Goal: Find specific page/section: Find specific page/section

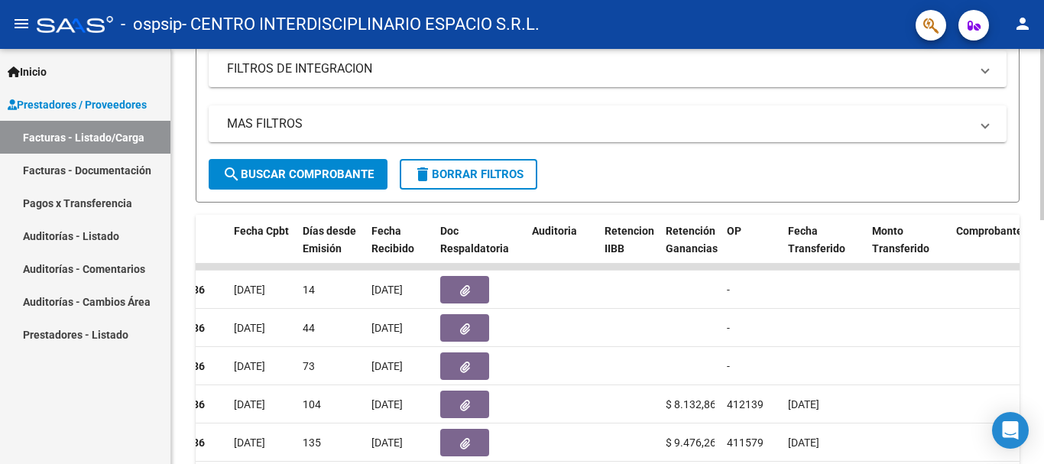
scroll to position [309, 0]
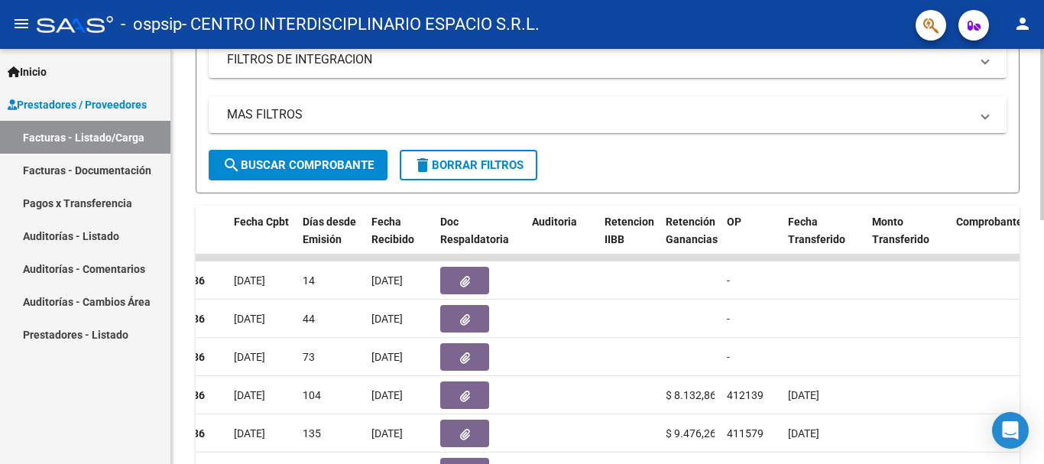
click at [1039, 206] on div "Video tutorial PRESTADORES -> Listado de CPBTs Emitidos por Prestadores / Prove…" at bounding box center [609, 237] width 876 height 995
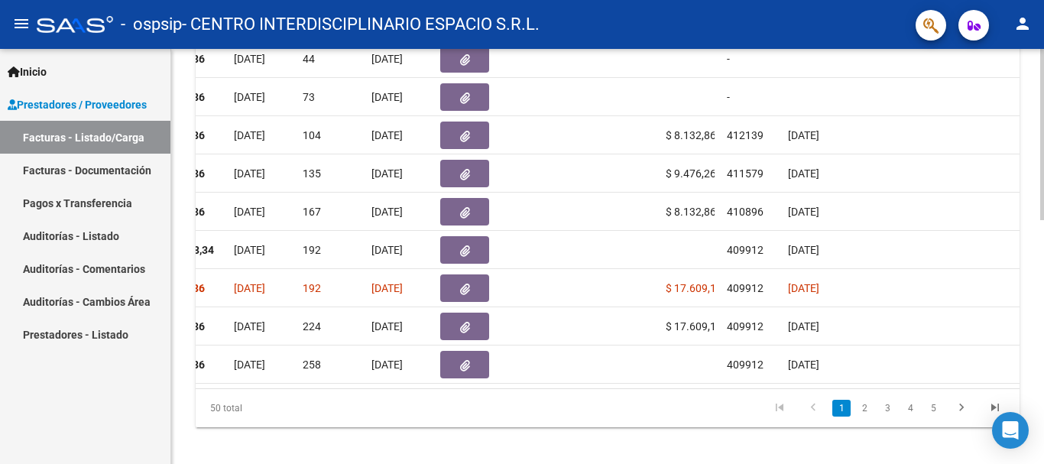
scroll to position [593, 0]
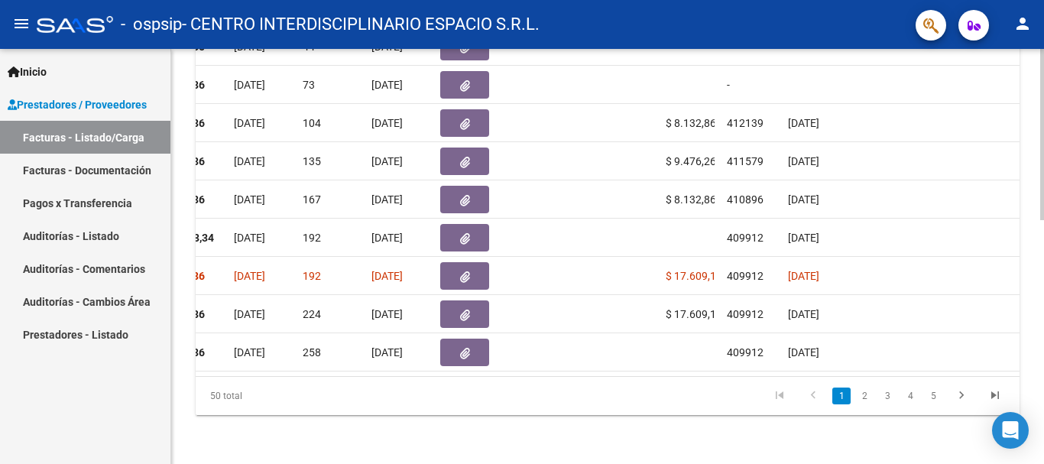
click at [1043, 463] on html "menu - ospsip - CENTRO INTERDISCIPLINARIO ESPACIO S.R.L. person Inicio Instruct…" at bounding box center [522, 232] width 1044 height 464
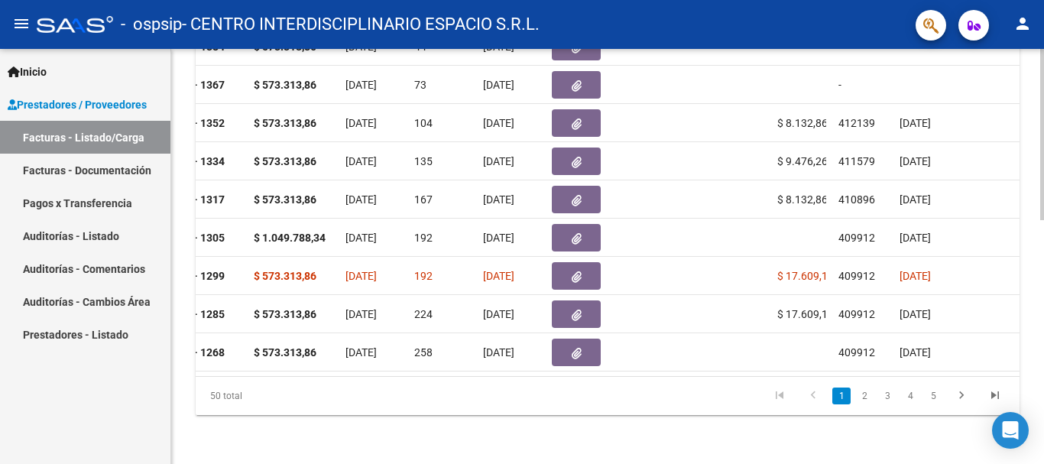
scroll to position [0, 649]
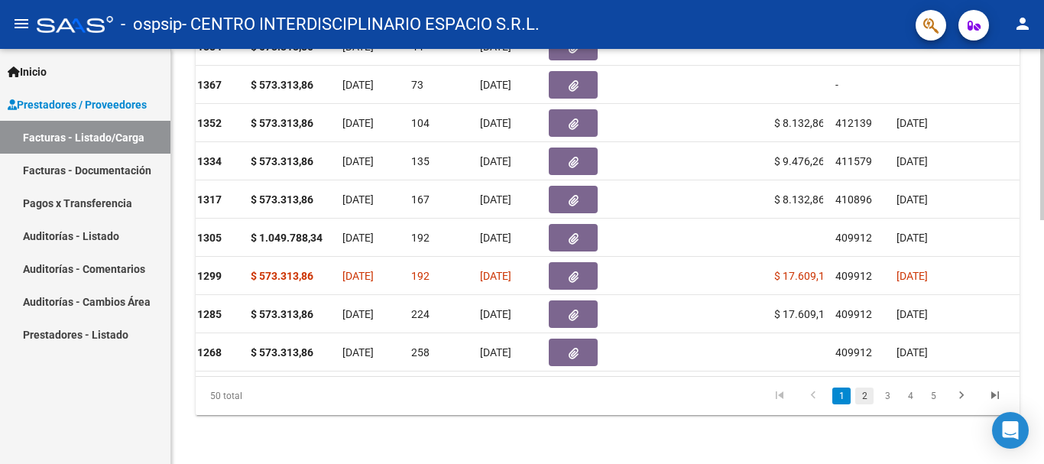
click at [869, 395] on link "2" at bounding box center [864, 395] width 18 height 17
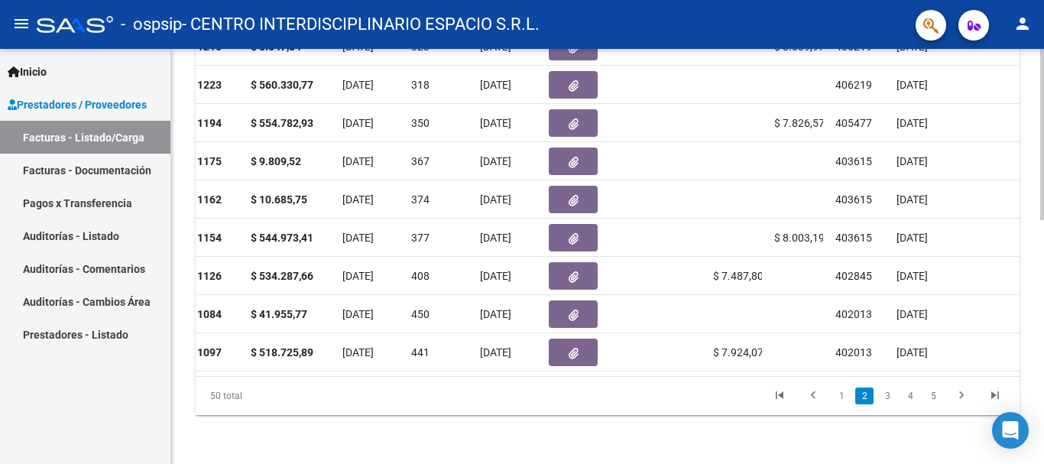
scroll to position [593, 0]
click at [1042, 440] on div at bounding box center [1042, 378] width 4 height 171
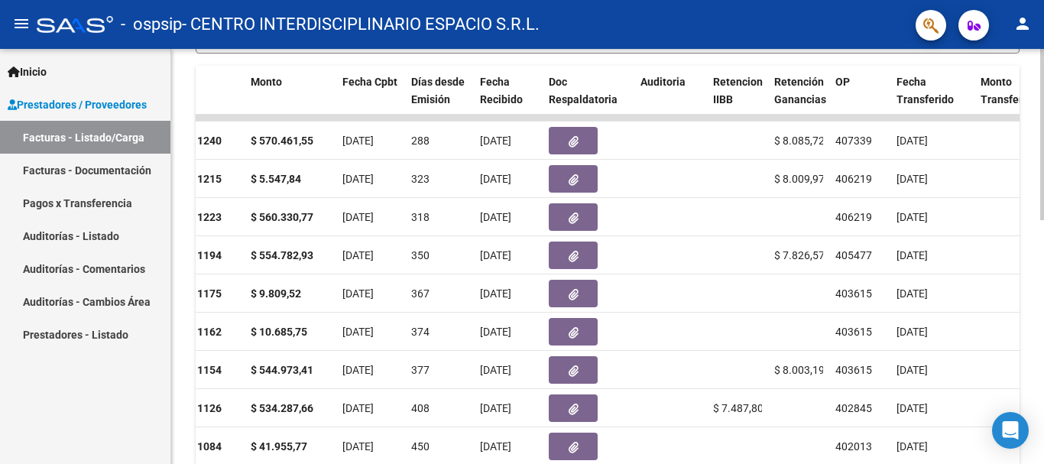
scroll to position [451, 0]
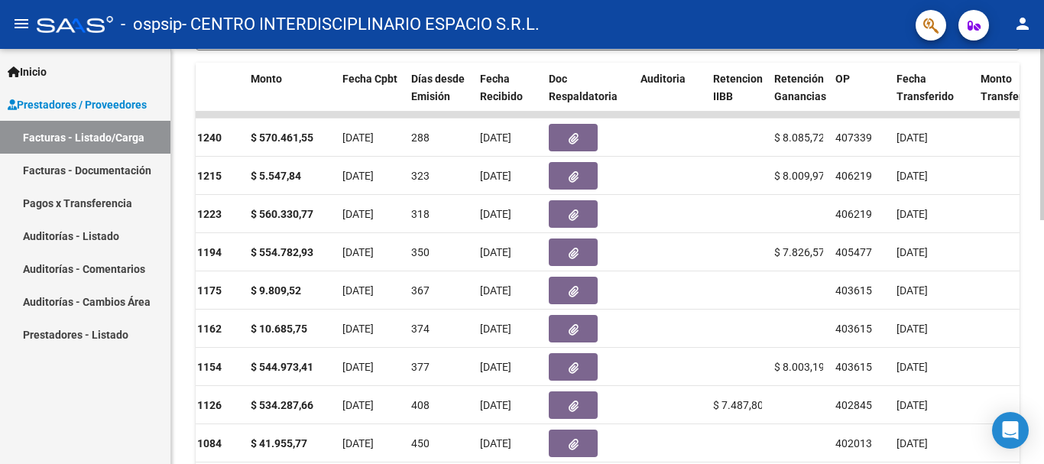
click at [1043, 382] on div at bounding box center [1042, 323] width 4 height 171
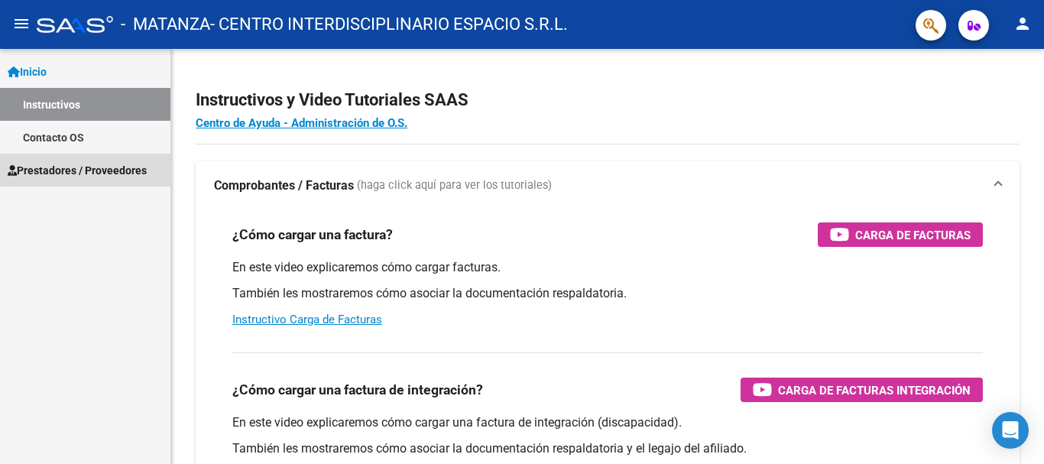
click at [43, 168] on span "Prestadores / Proveedores" at bounding box center [77, 170] width 139 height 17
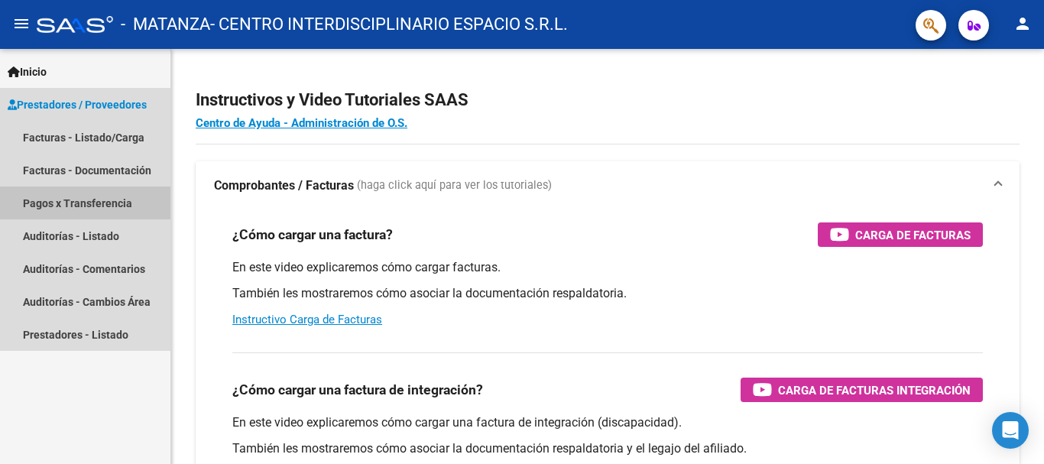
click at [55, 202] on link "Pagos x Transferencia" at bounding box center [85, 202] width 170 height 33
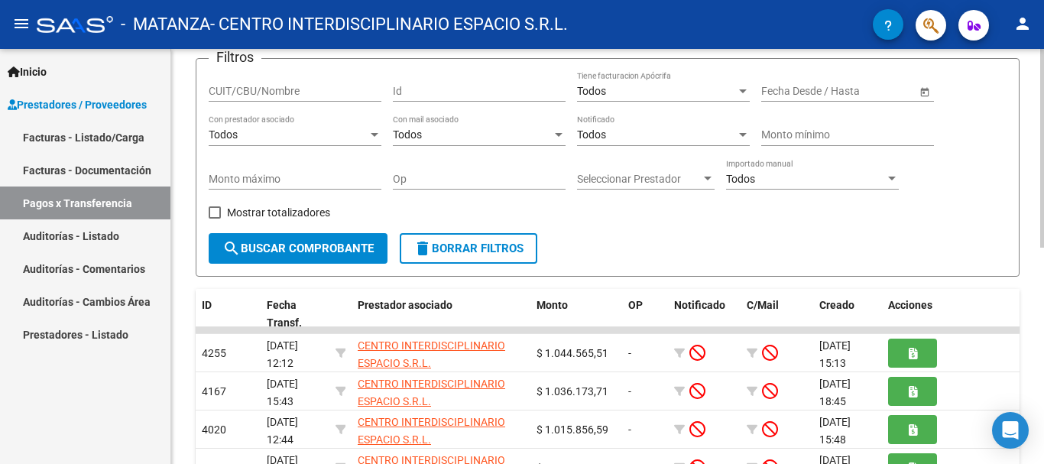
scroll to position [97, 0]
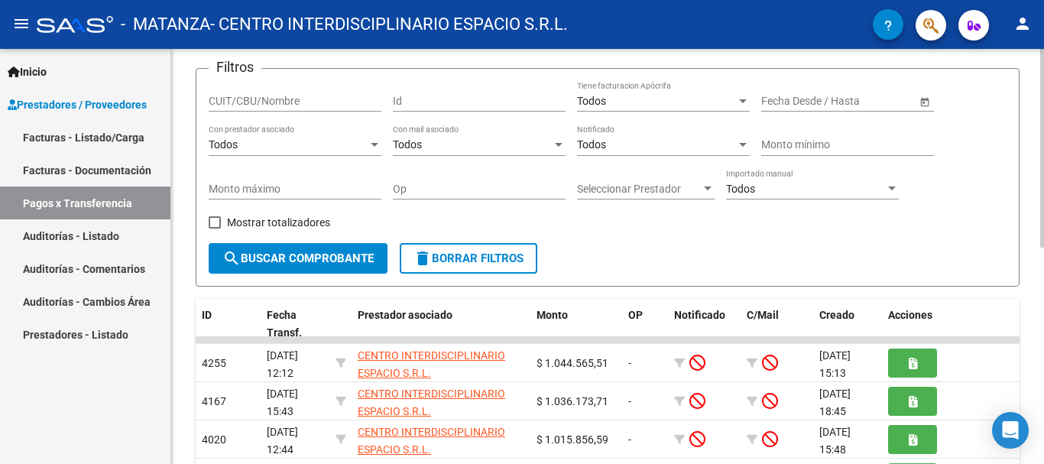
click at [1031, 125] on div at bounding box center [1042, 194] width 4 height 199
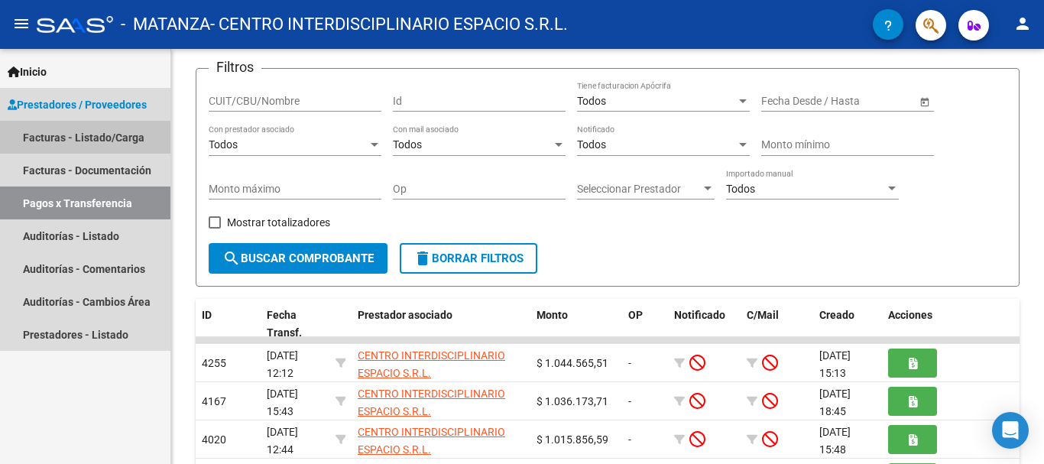
click at [114, 142] on link "Facturas - Listado/Carga" at bounding box center [85, 137] width 170 height 33
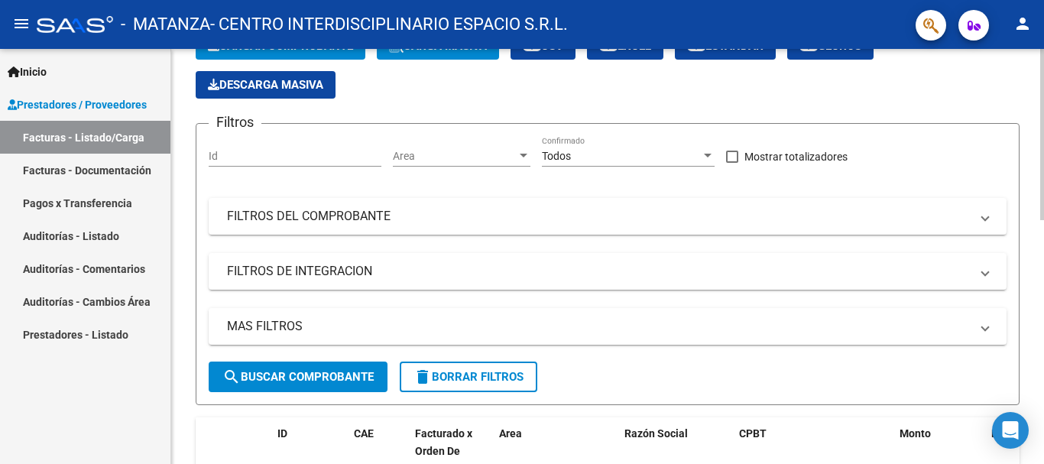
drag, startPoint x: 1043, startPoint y: 176, endPoint x: 717, endPoint y: 191, distance: 326.6
click at [717, 191] on div "Filtros Id Area Area Todos Confirmado Mostrar totalizadores FILTROS DEL COMPROB…" at bounding box center [608, 248] width 798 height 225
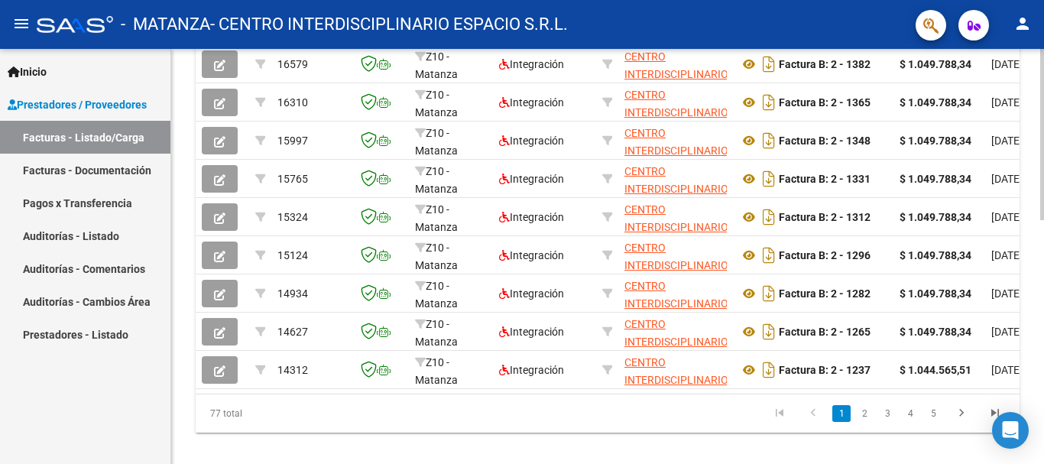
scroll to position [581, 0]
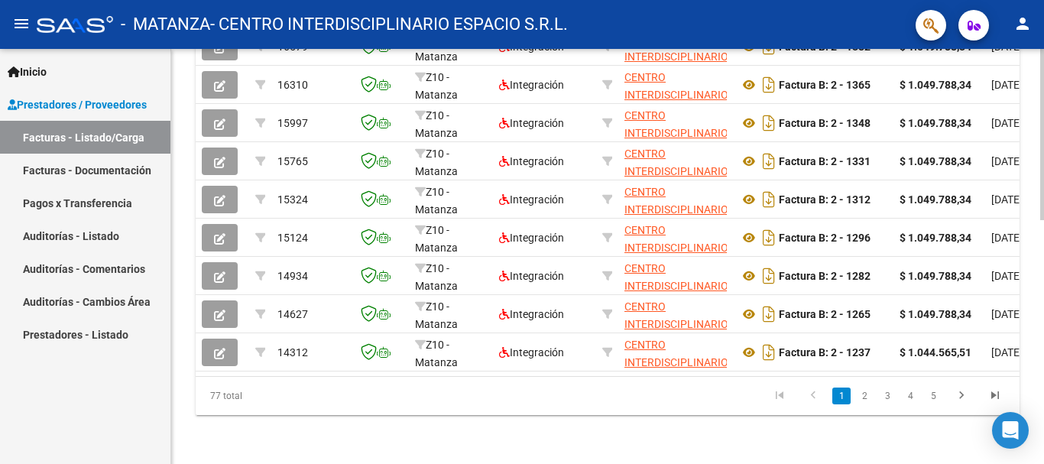
click at [1031, 379] on div at bounding box center [1042, 378] width 4 height 171
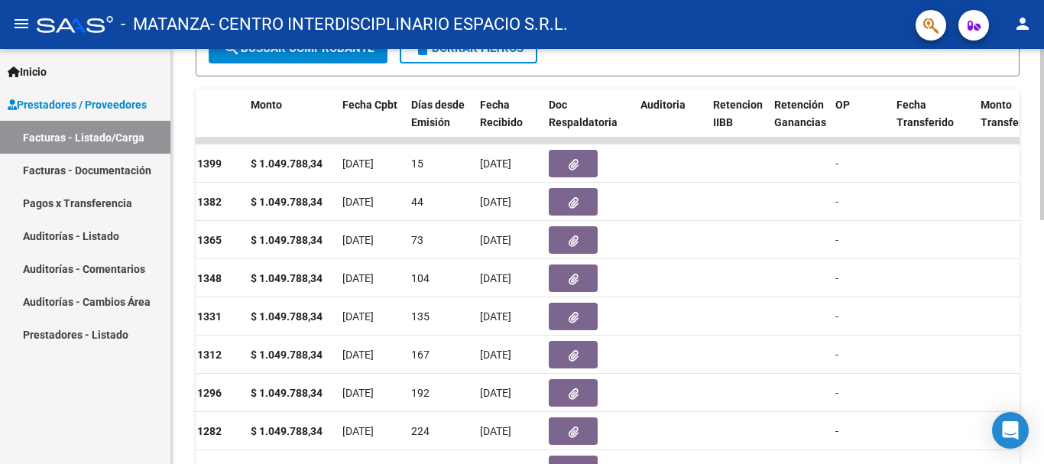
scroll to position [424, 0]
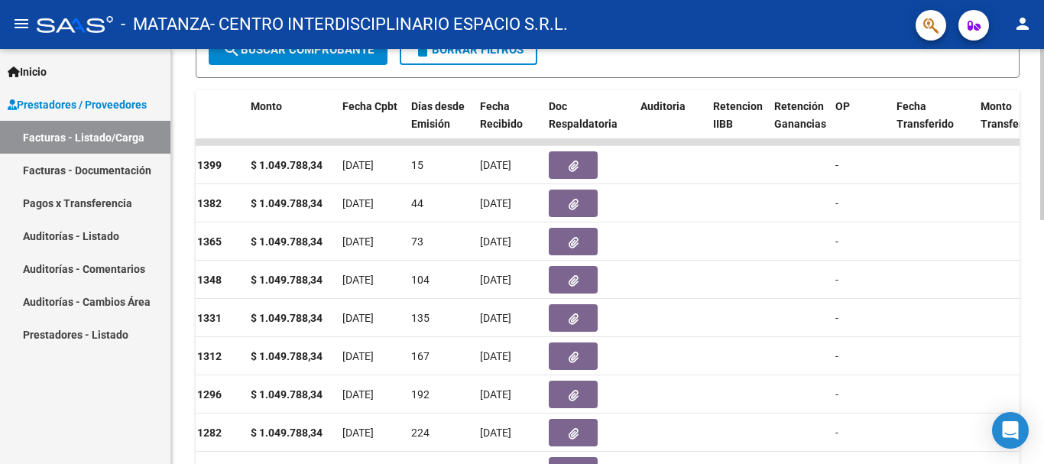
click at [1031, 278] on div at bounding box center [1042, 312] width 4 height 171
click at [1031, 280] on div at bounding box center [1042, 312] width 4 height 171
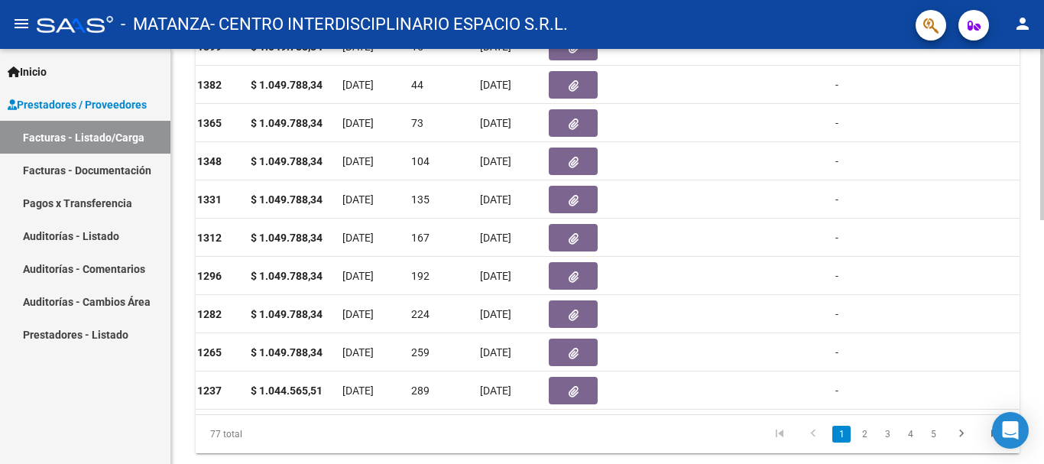
scroll to position [593, 0]
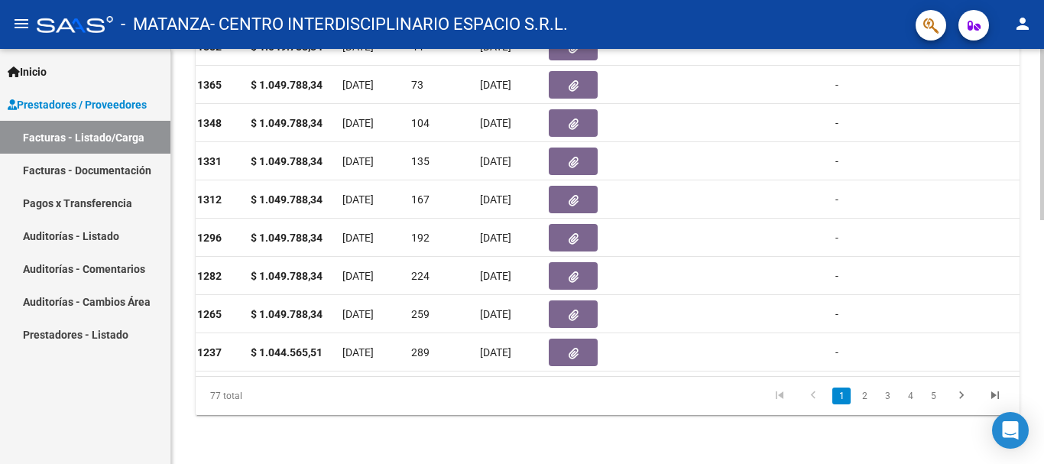
click at [1031, 379] on div at bounding box center [1042, 378] width 4 height 171
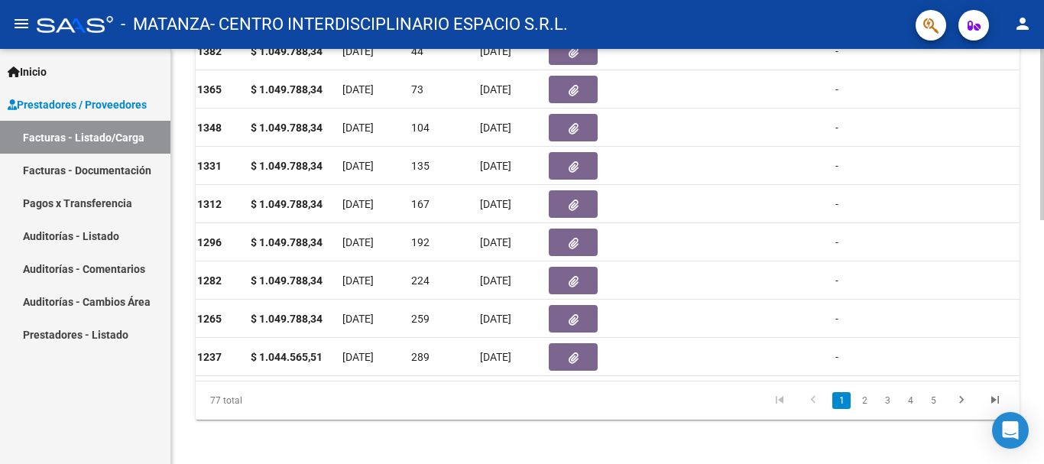
click at [1031, 351] on div at bounding box center [1042, 376] width 4 height 171
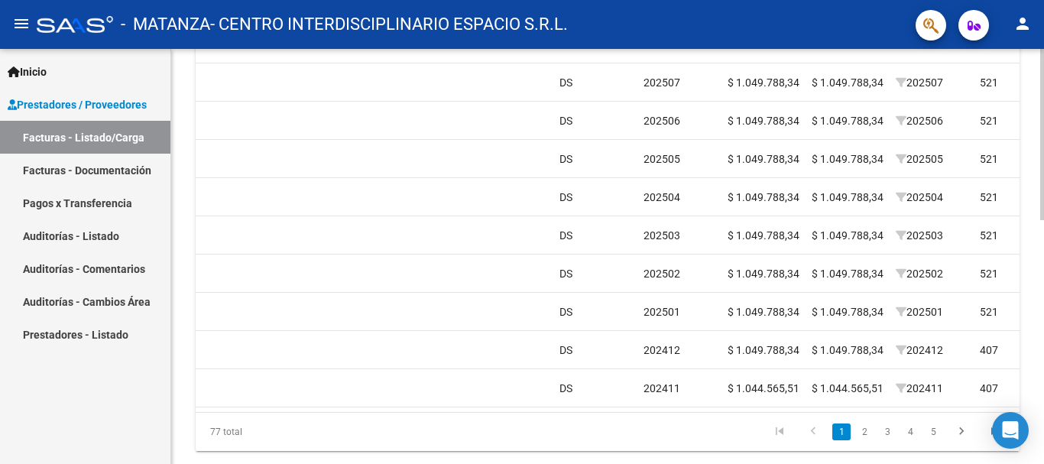
scroll to position [550, 0]
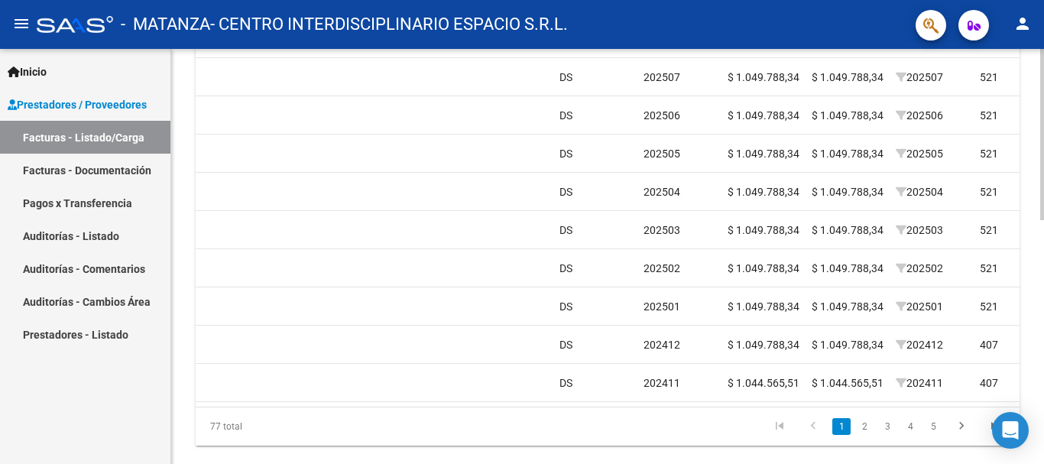
click at [1031, 351] on div at bounding box center [1042, 365] width 4 height 171
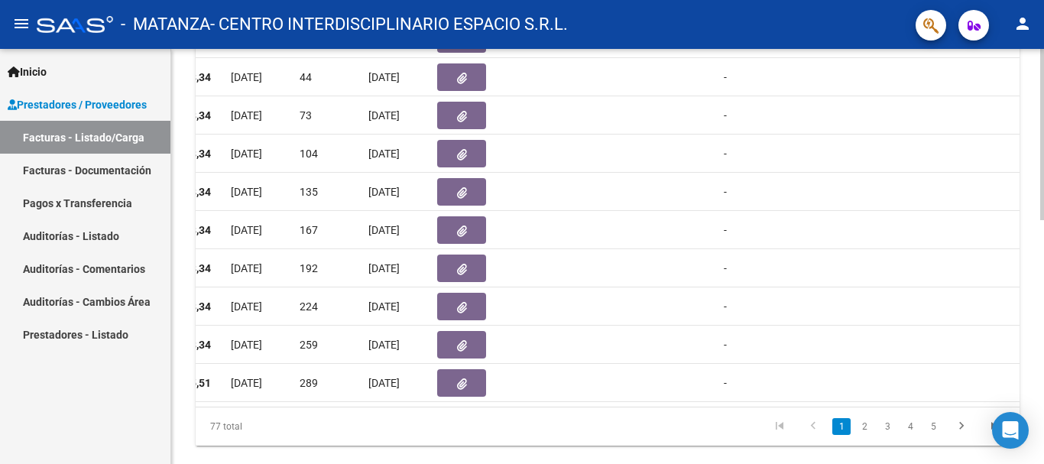
scroll to position [593, 0]
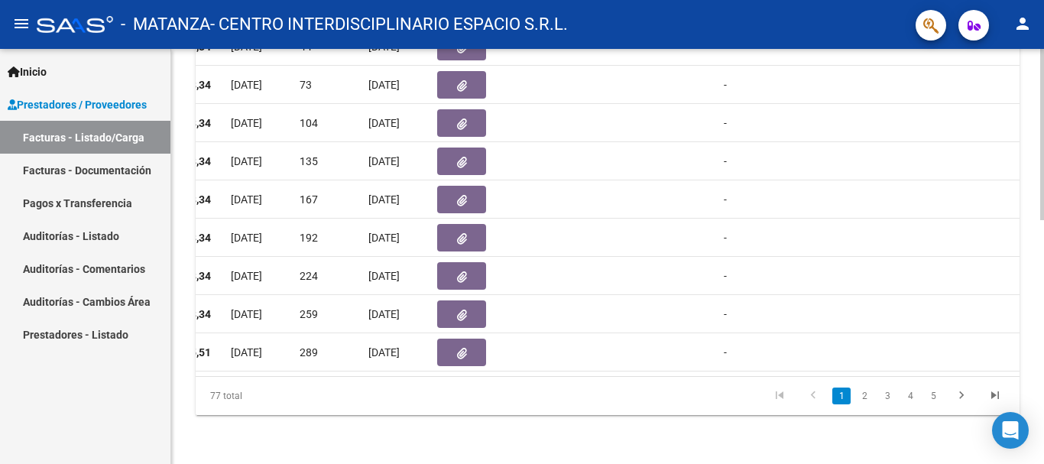
click at [1031, 412] on div at bounding box center [1042, 378] width 4 height 171
click at [862, 399] on link "2" at bounding box center [864, 395] width 18 height 17
click at [889, 393] on link "3" at bounding box center [887, 395] width 18 height 17
click at [908, 400] on link "4" at bounding box center [910, 395] width 18 height 17
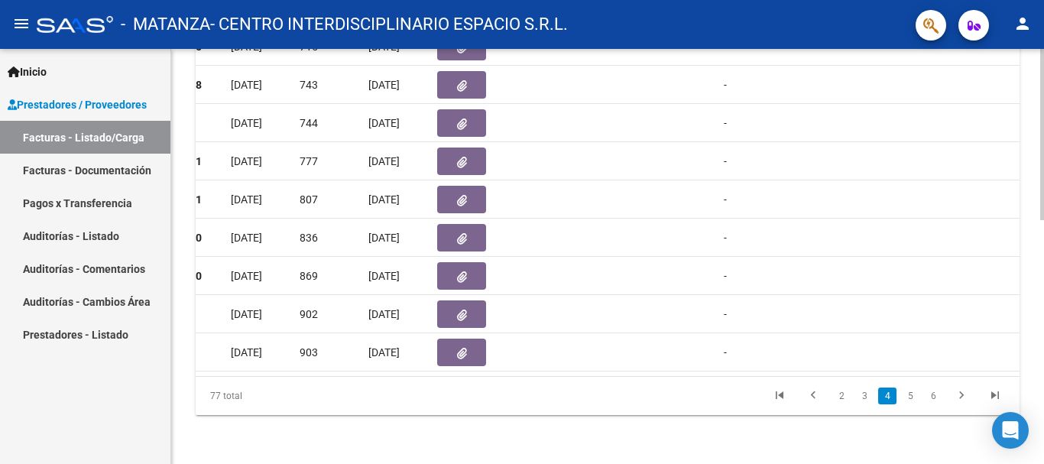
click at [908, 400] on link "5" at bounding box center [910, 395] width 18 height 17
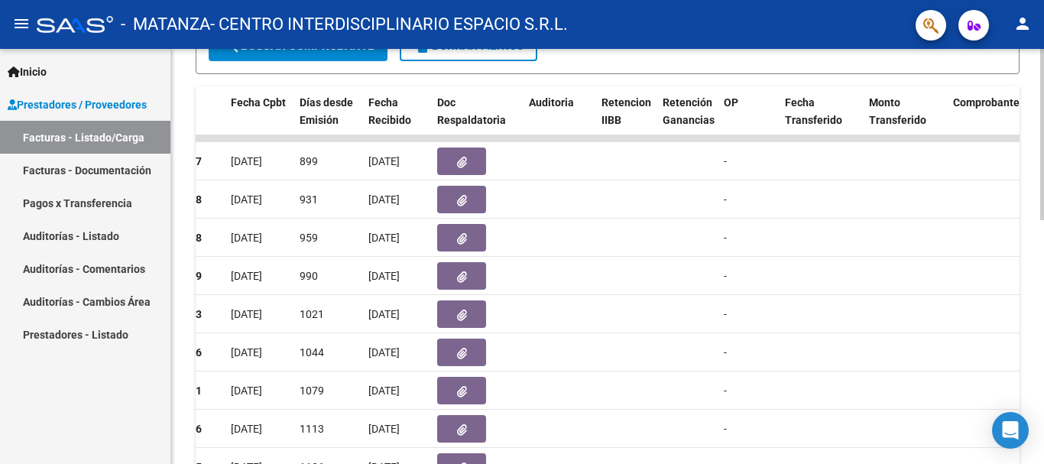
scroll to position [419, 0]
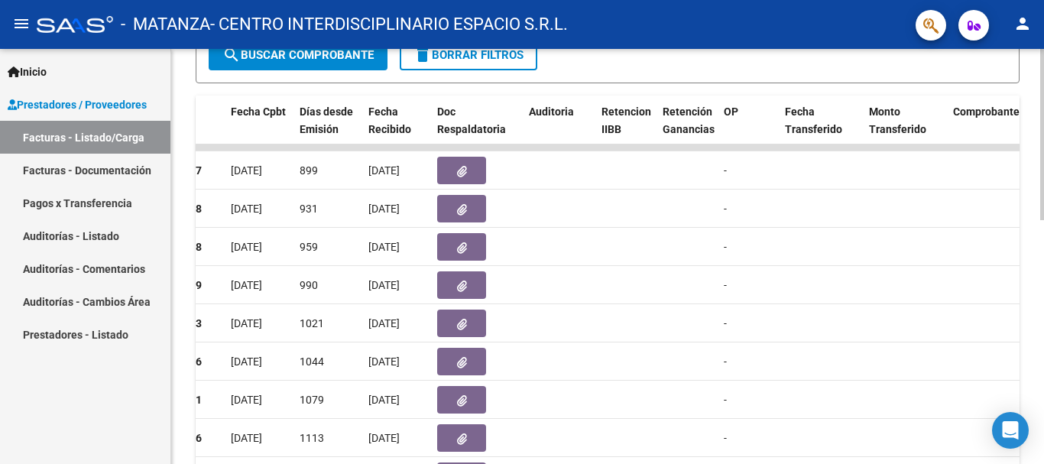
click at [1031, 254] on div at bounding box center [1042, 310] width 4 height 171
